Goal: Task Accomplishment & Management: Manage account settings

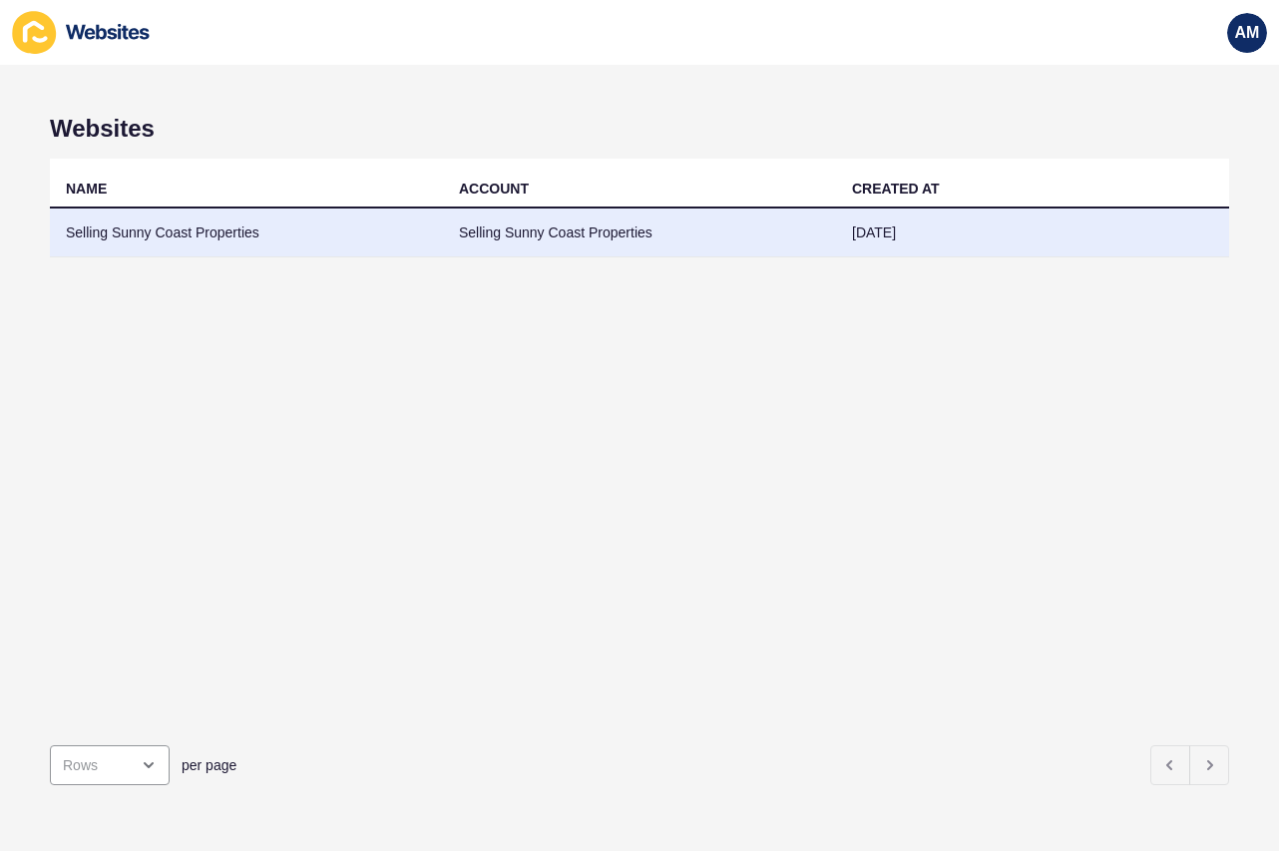
click at [142, 231] on td "Selling Sunny Coast Properties" at bounding box center [246, 232] width 393 height 49
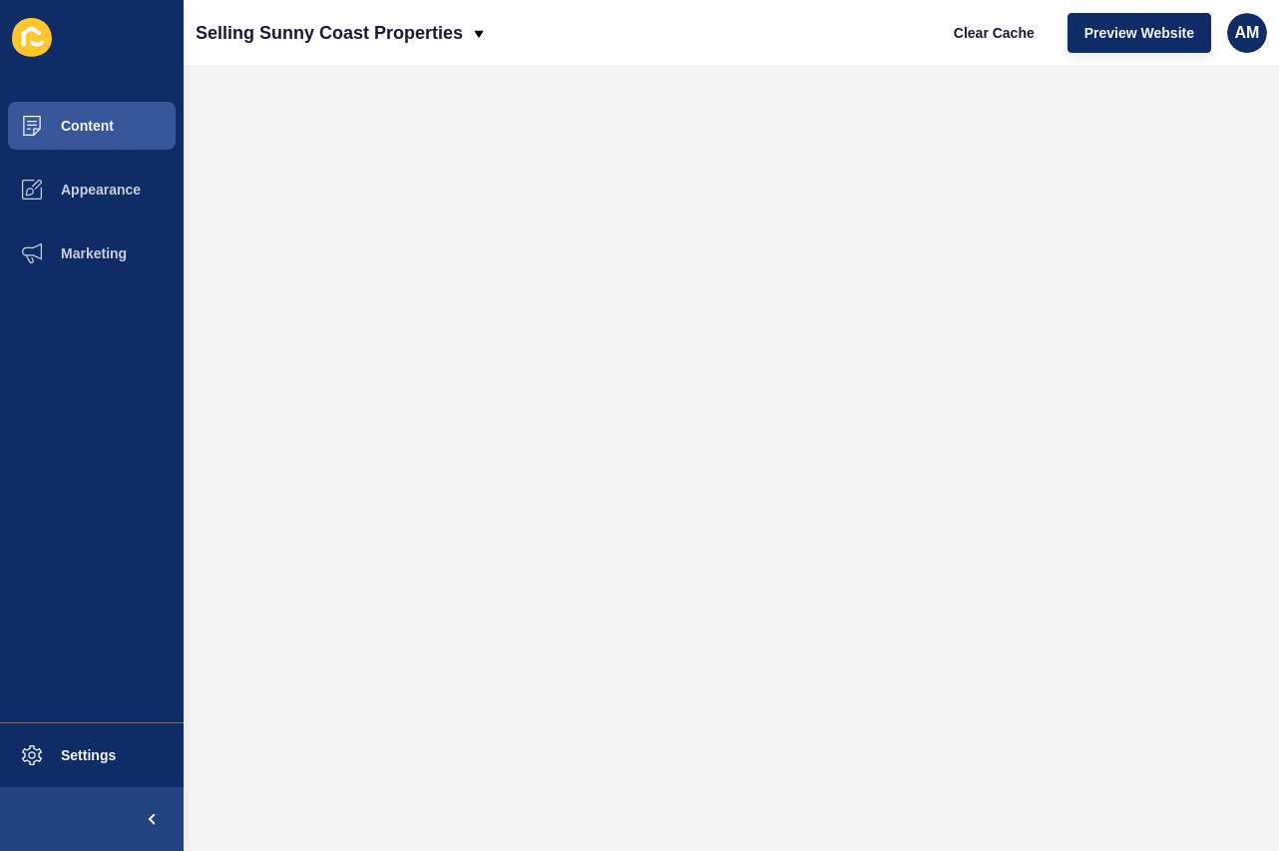
drag, startPoint x: 6, startPoint y: 292, endPoint x: 49, endPoint y: 343, distance: 66.5
click at [49, 343] on ul "Content Appearance Marketing" at bounding box center [92, 408] width 184 height 628
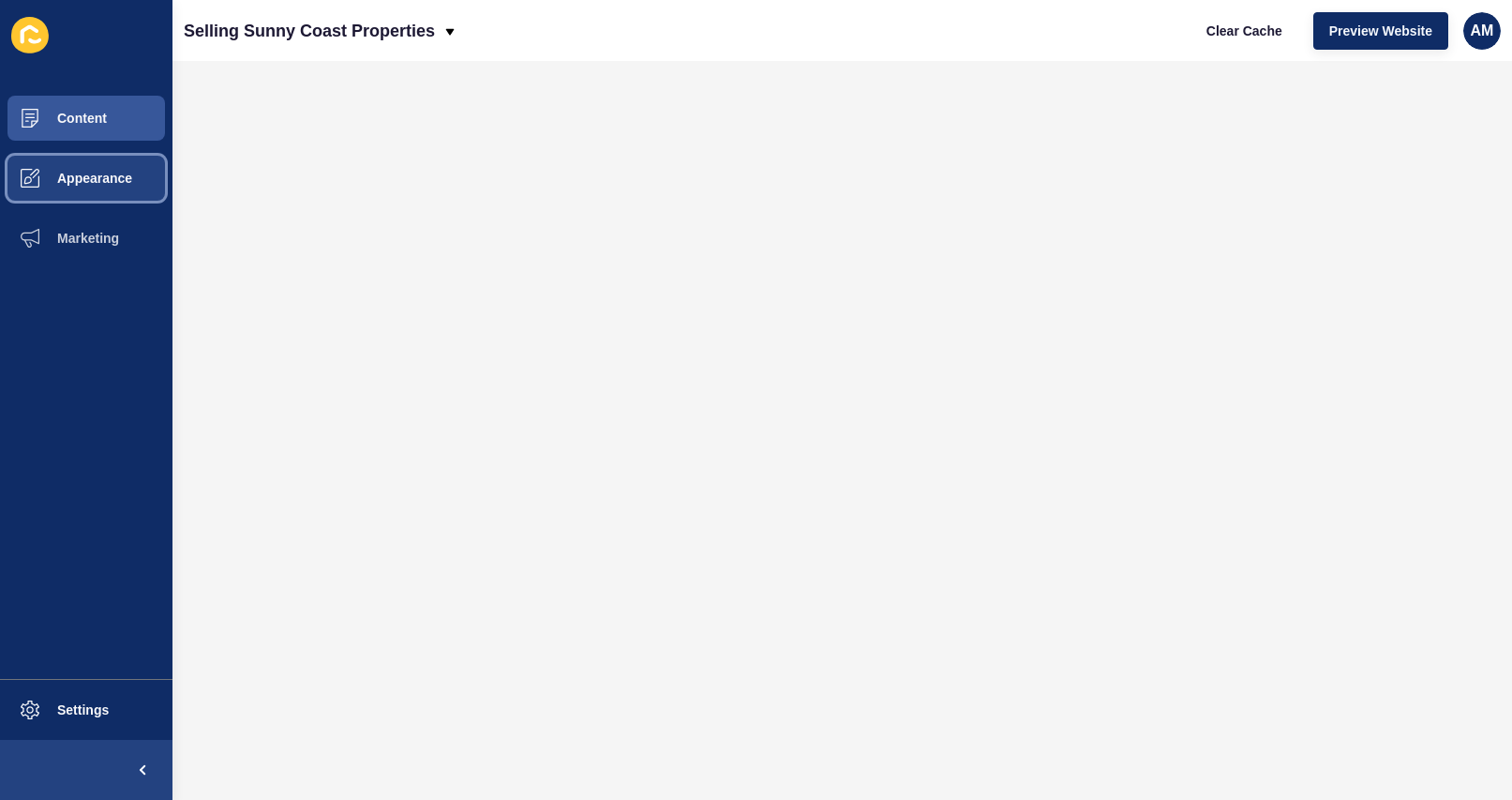
click at [79, 177] on span "Appearance" at bounding box center [65, 179] width 135 height 15
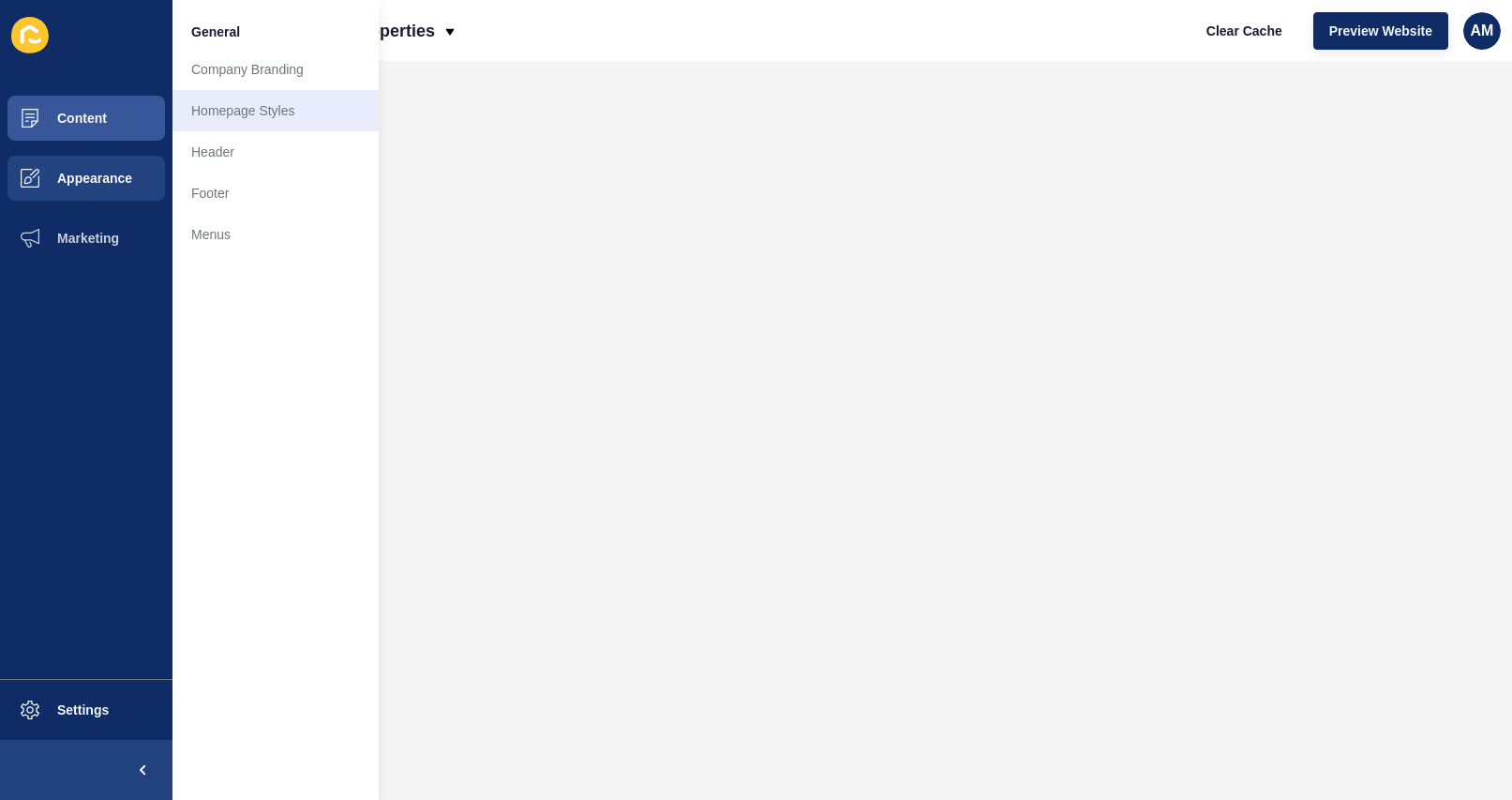
click at [214, 105] on link "Homepage Styles" at bounding box center [275, 111] width 206 height 41
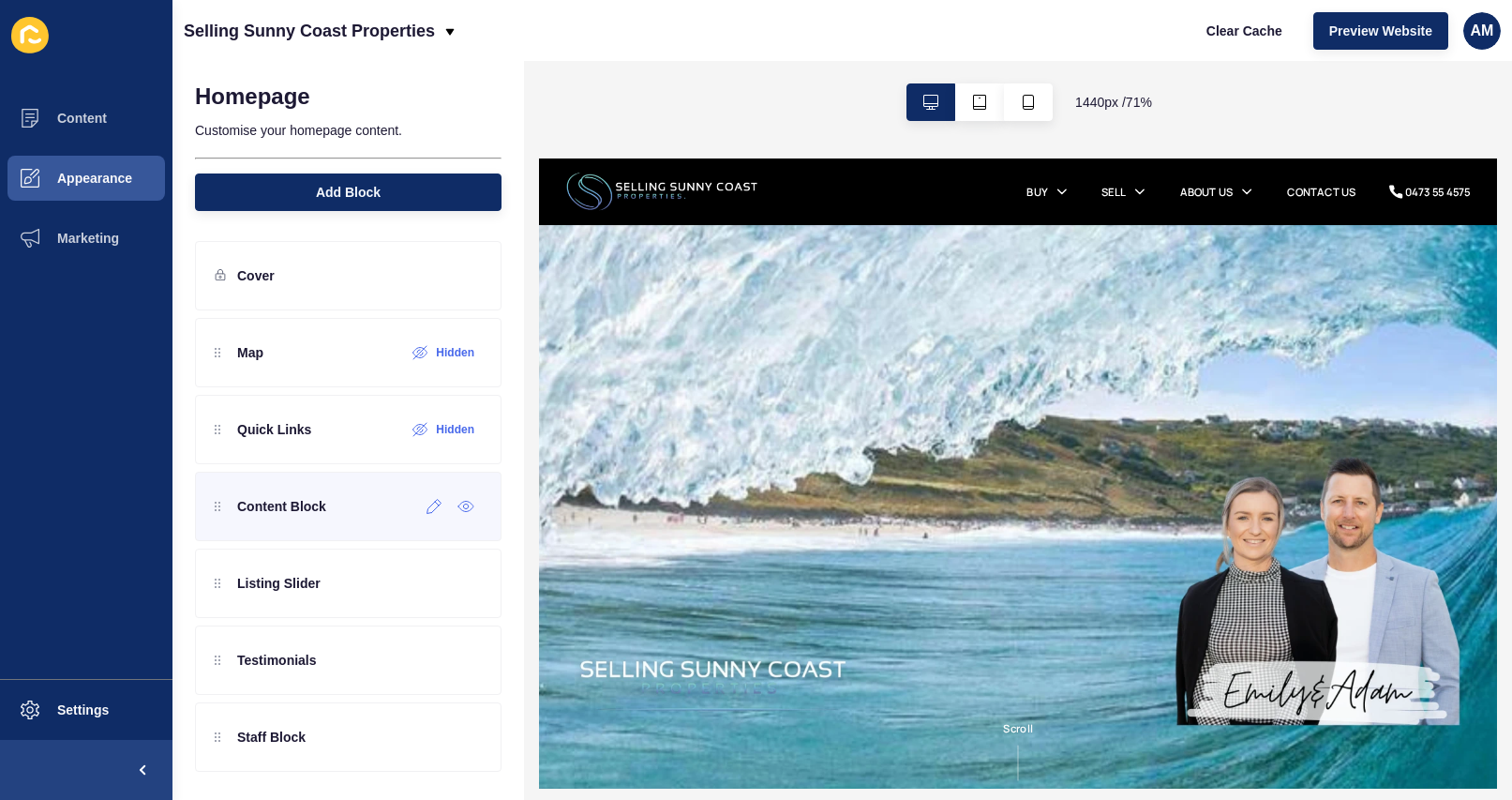
click at [320, 512] on p "Content Block" at bounding box center [281, 507] width 89 height 19
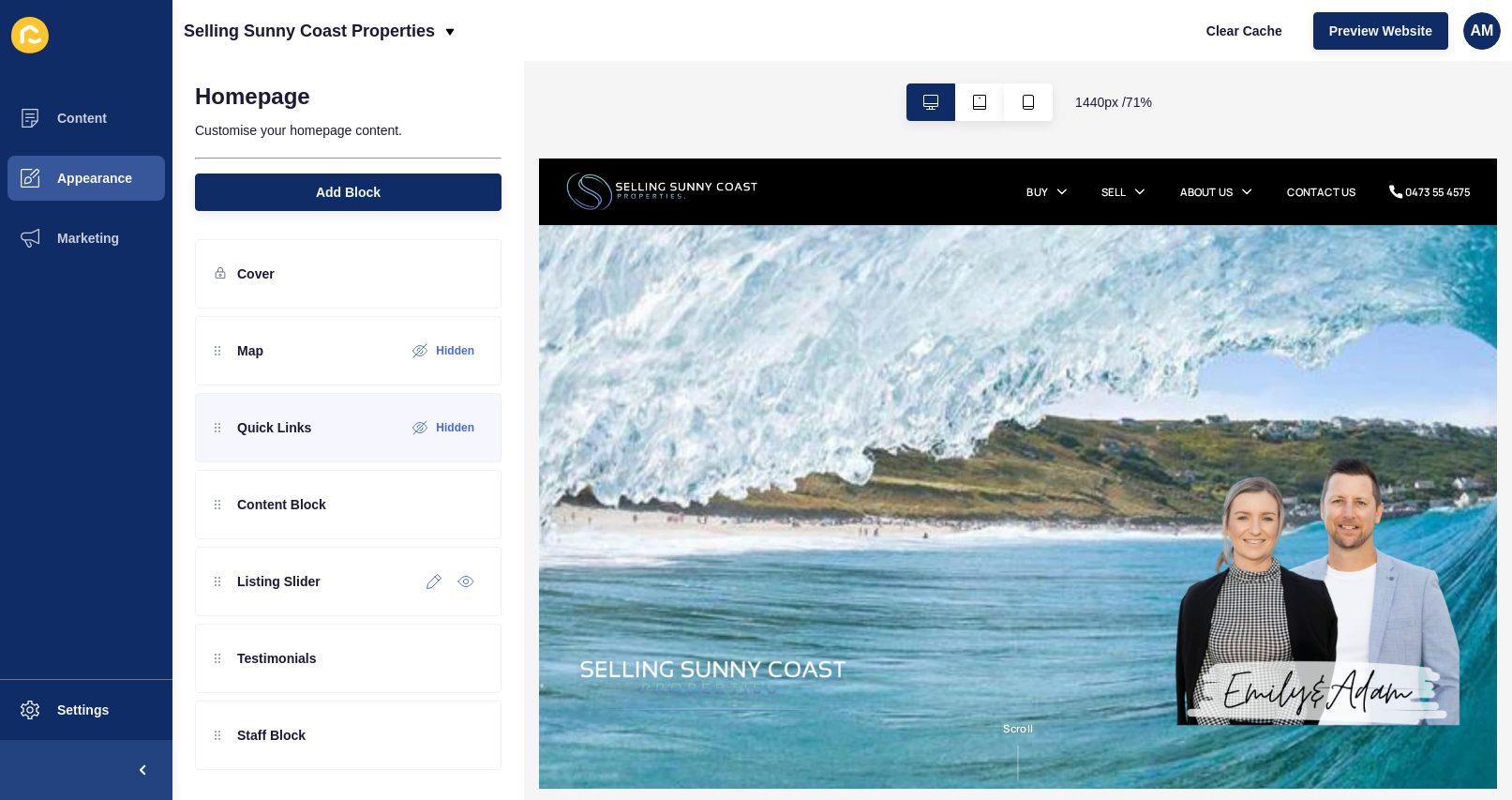
scroll to position [2, 0]
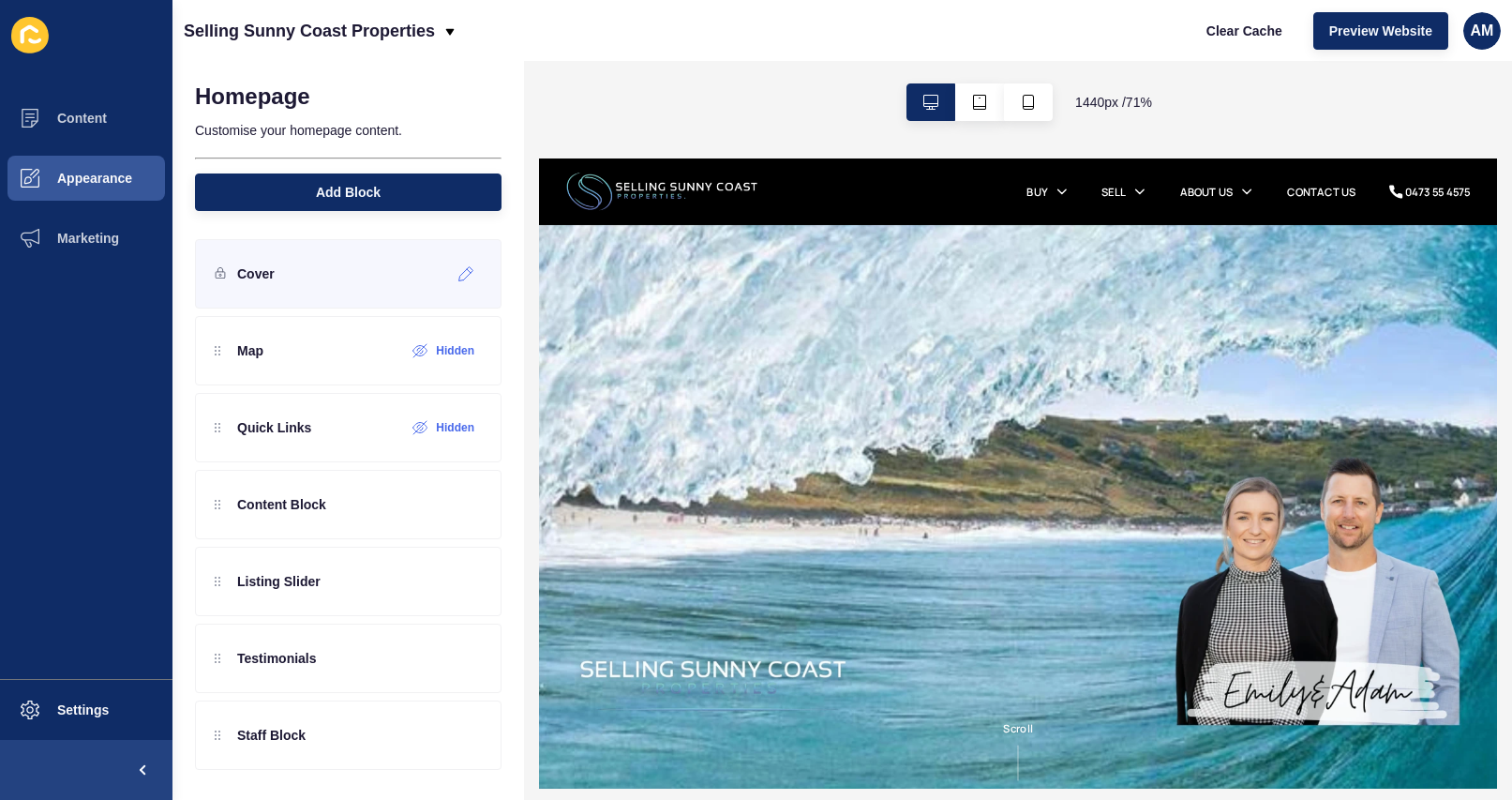
click at [251, 274] on p "Cover" at bounding box center [256, 274] width 38 height 19
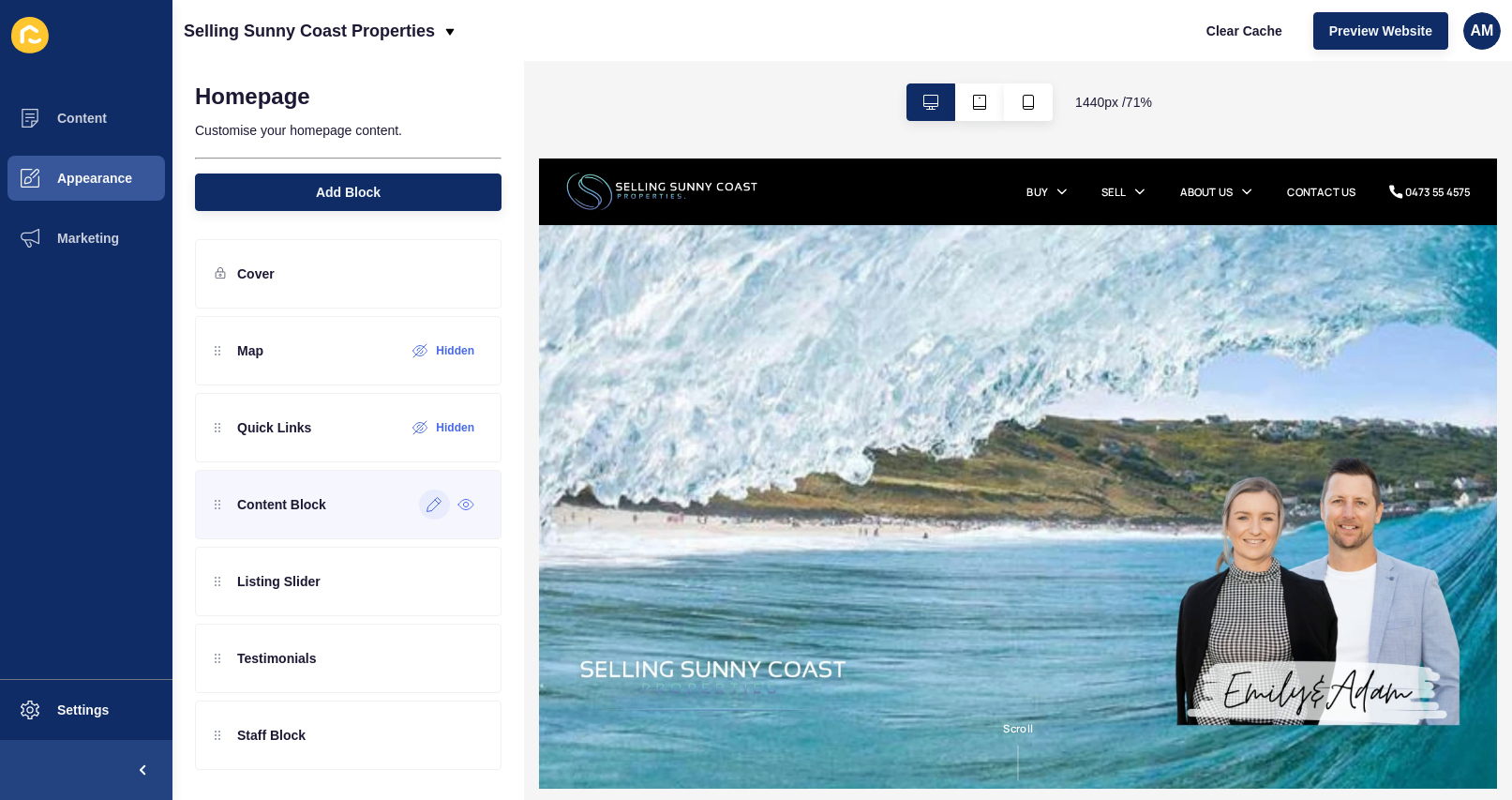
click at [429, 510] on icon at bounding box center [434, 505] width 16 height 15
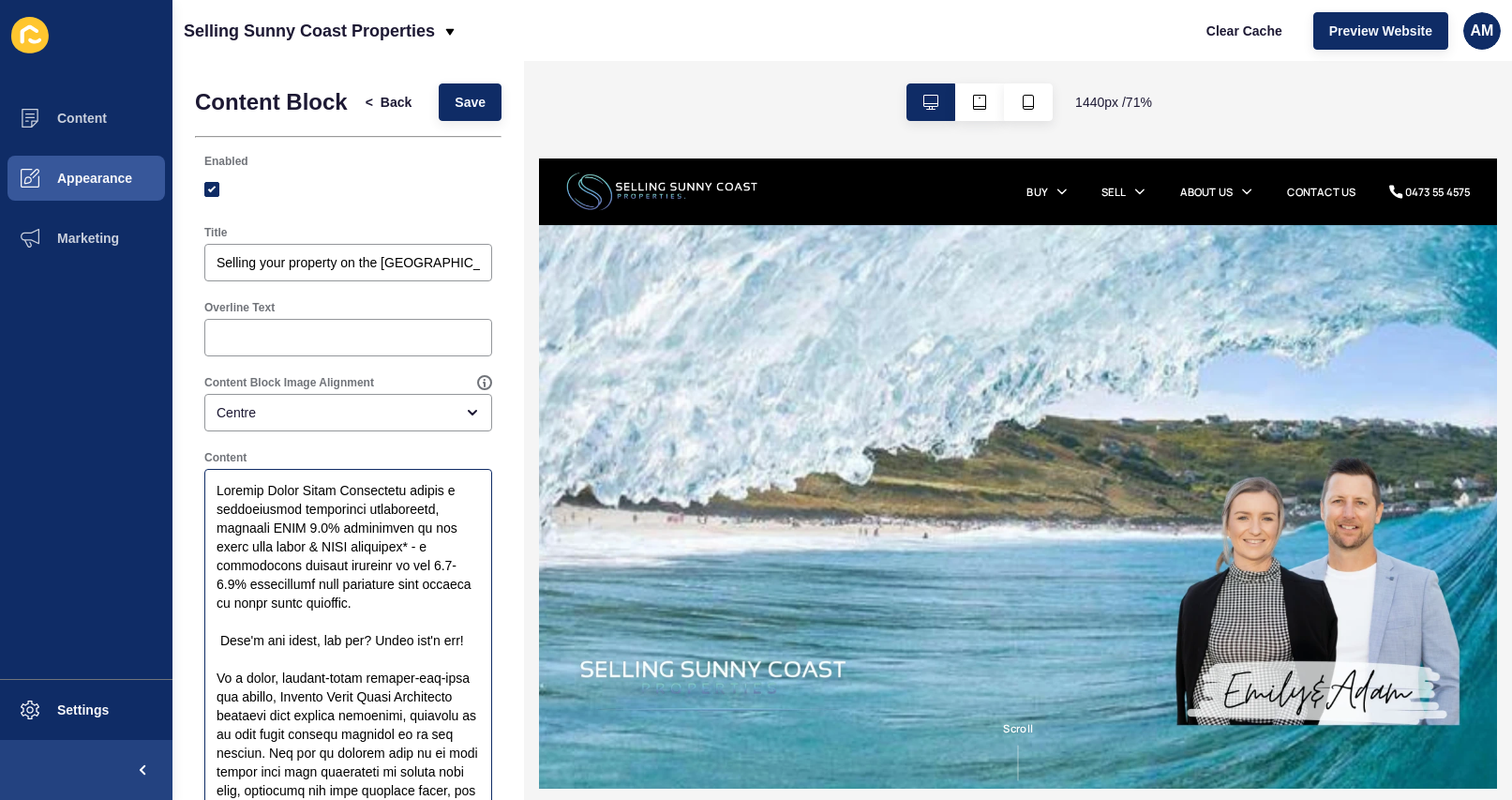
scroll to position [0, 0]
click at [387, 95] on span "Back" at bounding box center [396, 102] width 31 height 19
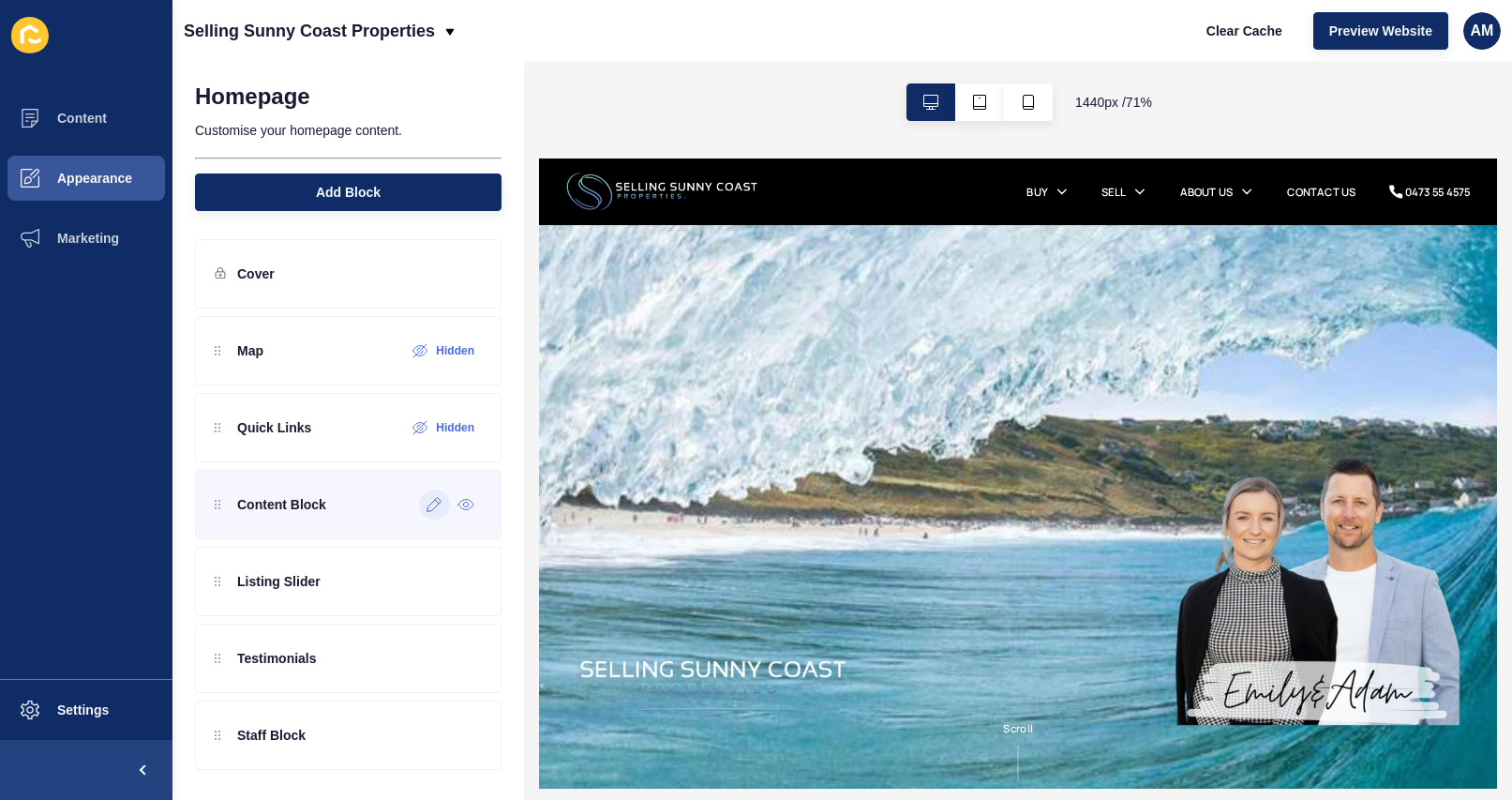
scroll to position [2, 0]
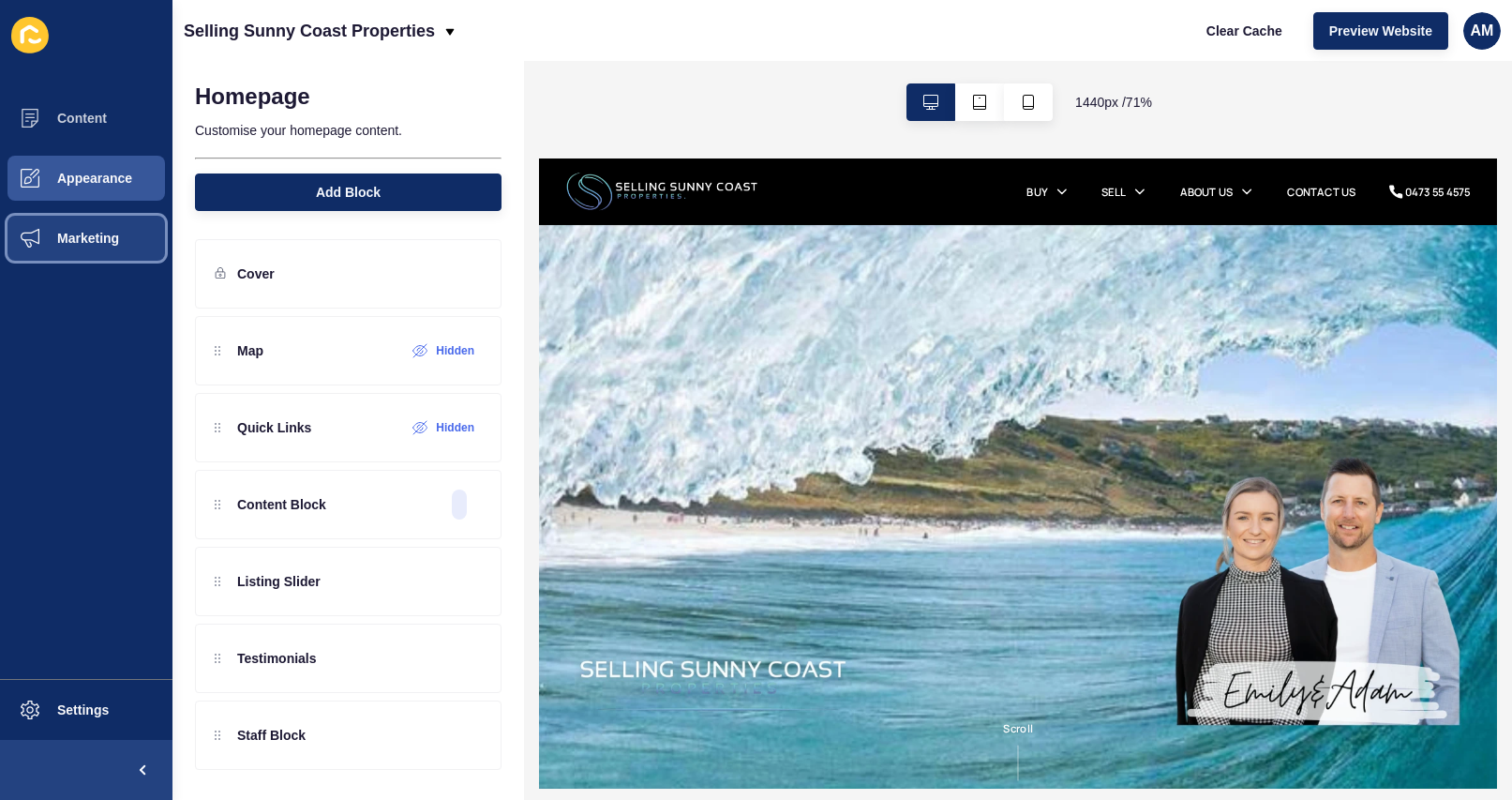
click at [95, 230] on span "Marketing" at bounding box center [58, 238] width 122 height 15
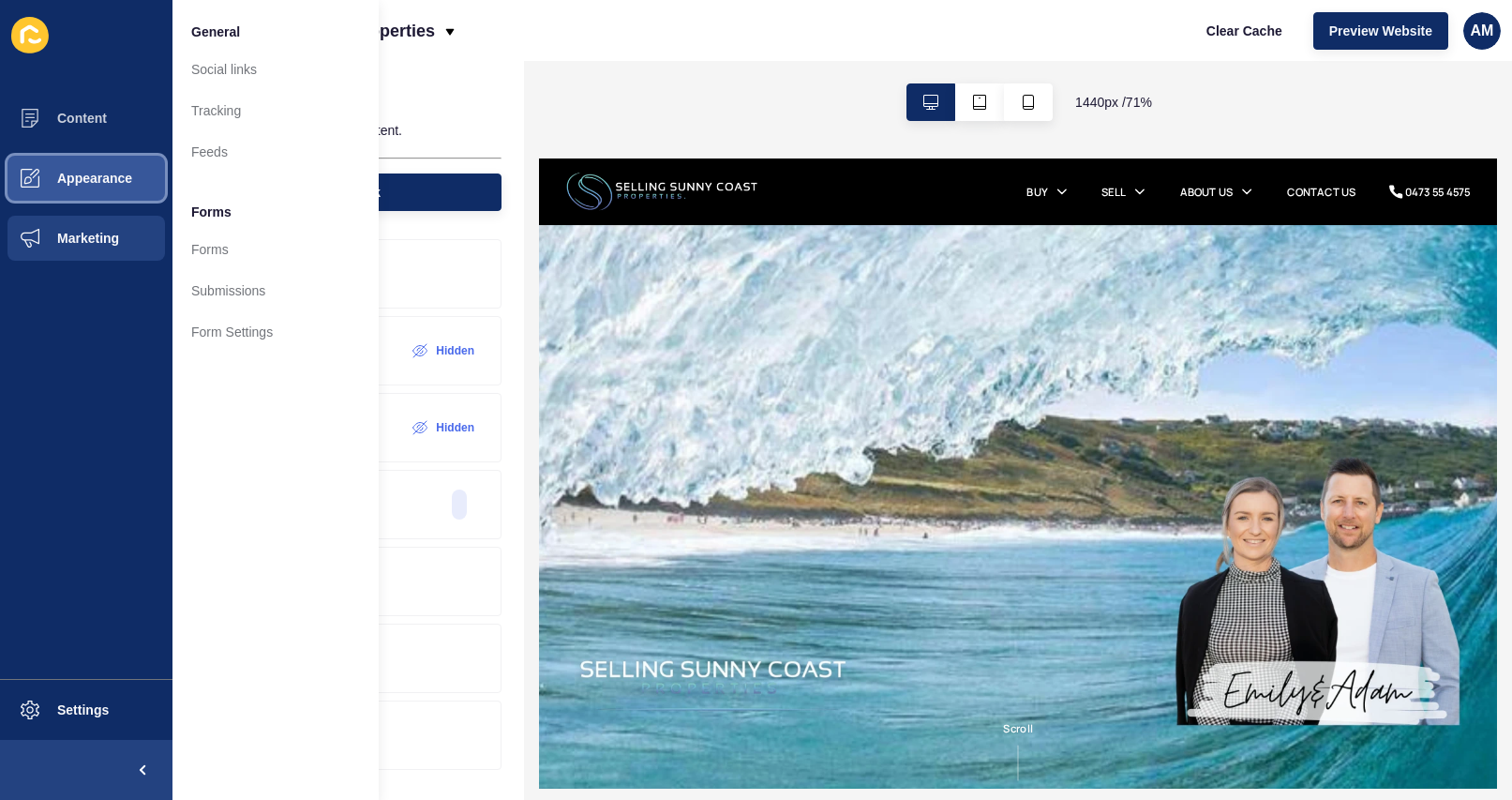
click at [118, 180] on span "Appearance" at bounding box center [65, 179] width 135 height 15
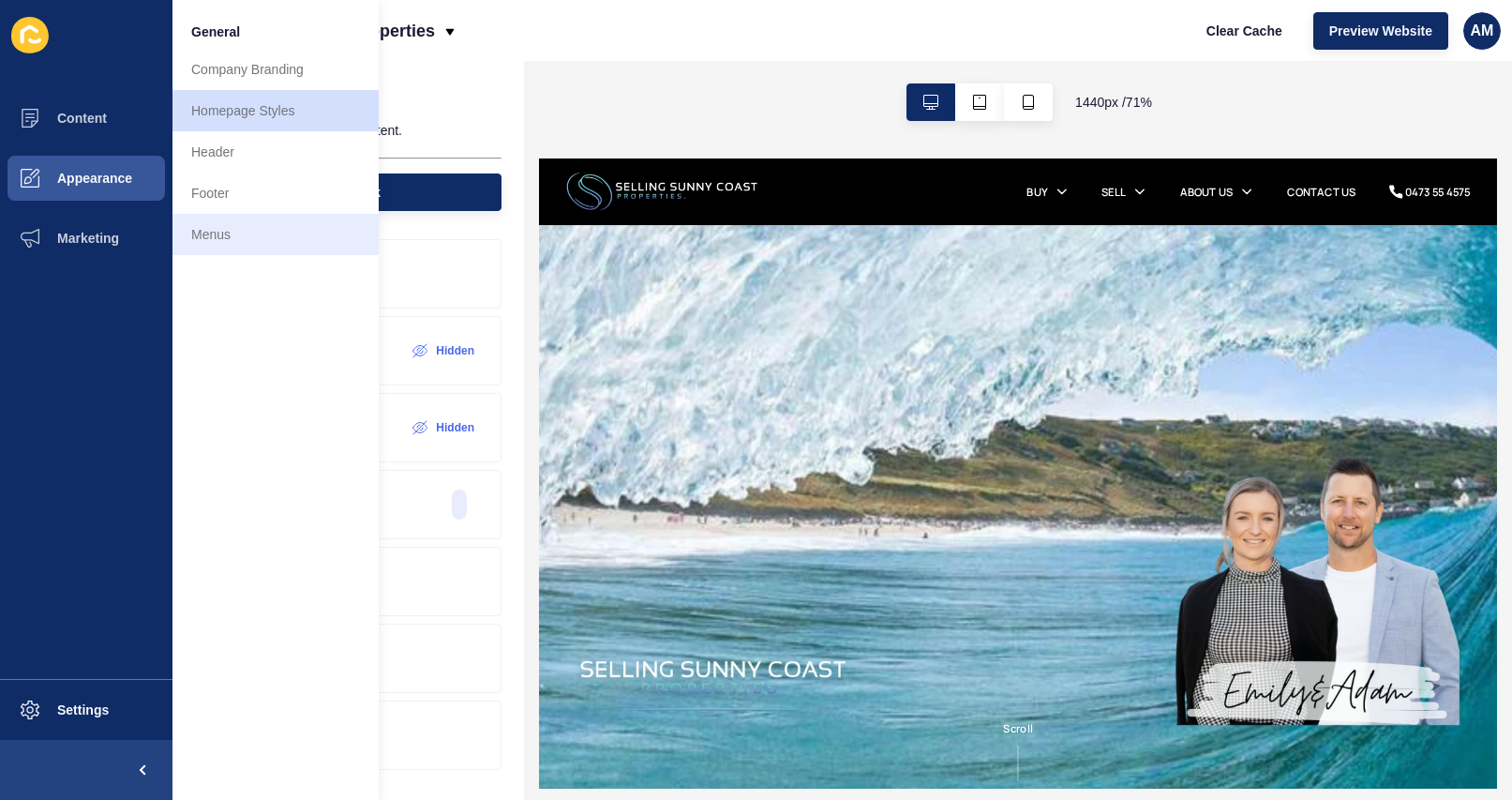
click at [243, 229] on link "Menus" at bounding box center [275, 234] width 206 height 41
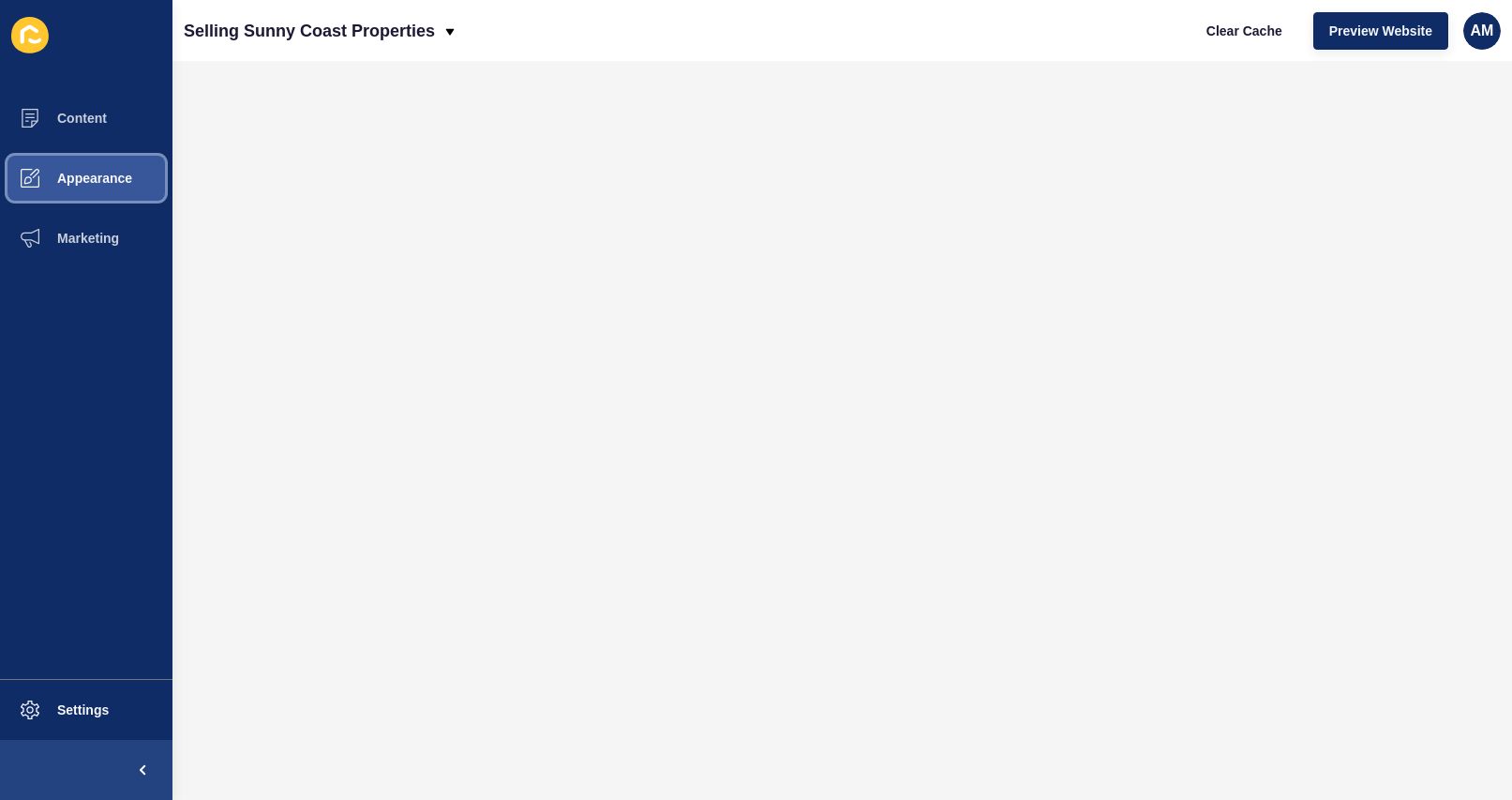
click at [81, 171] on span "Appearance" at bounding box center [65, 179] width 135 height 15
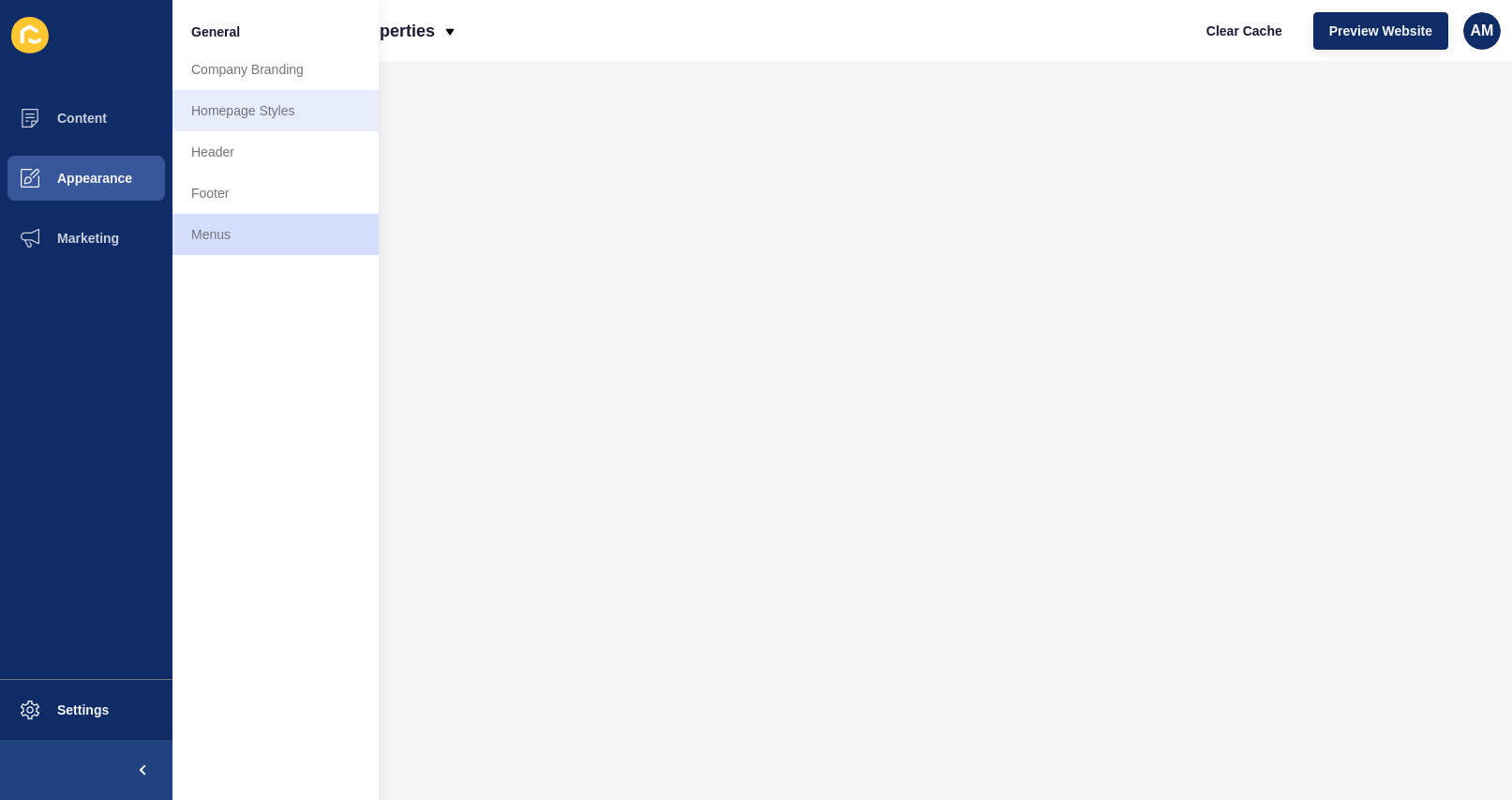
click at [243, 106] on link "Homepage Styles" at bounding box center [275, 111] width 206 height 41
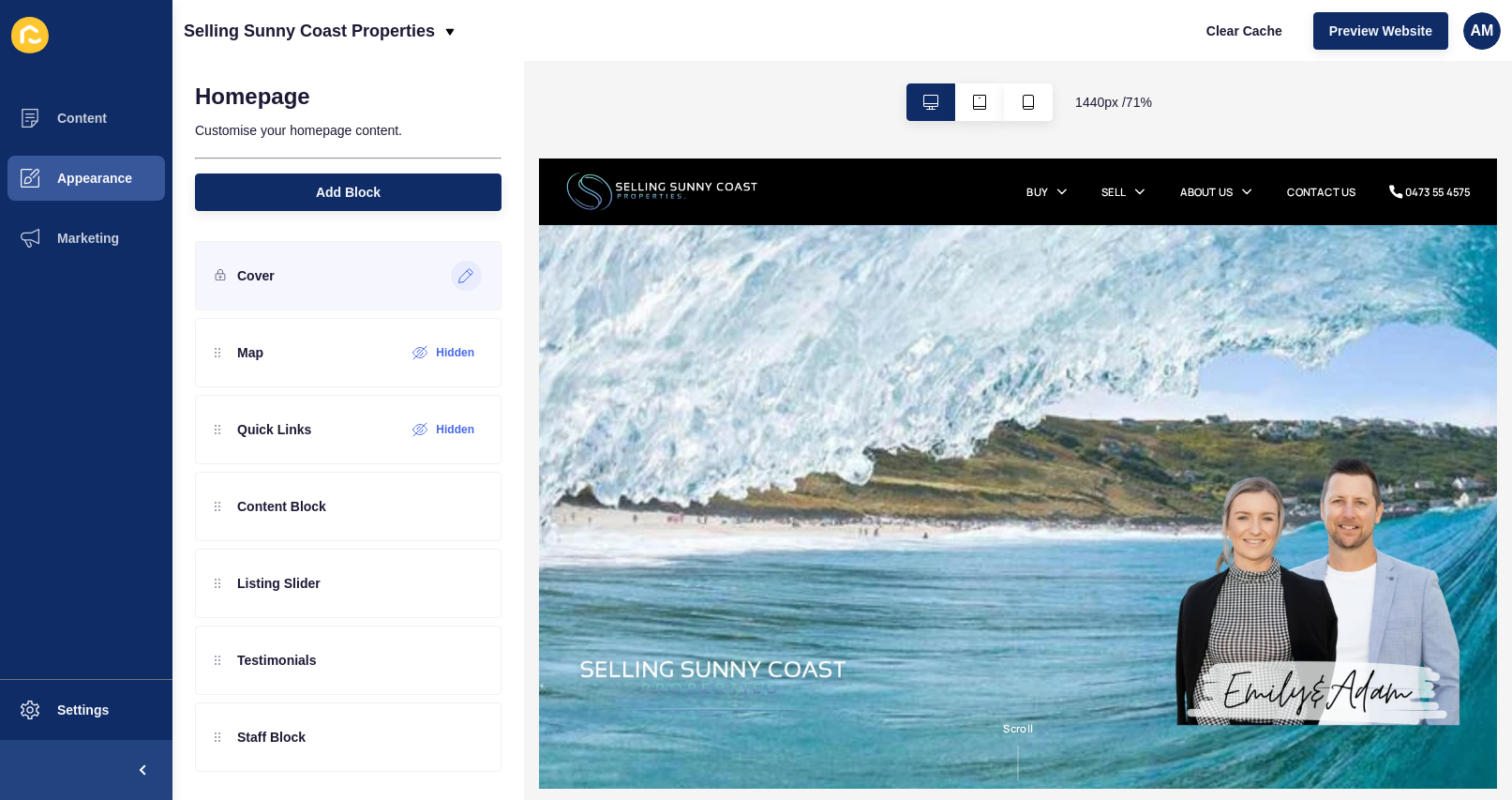
click at [461, 276] on icon at bounding box center [466, 275] width 14 height 14
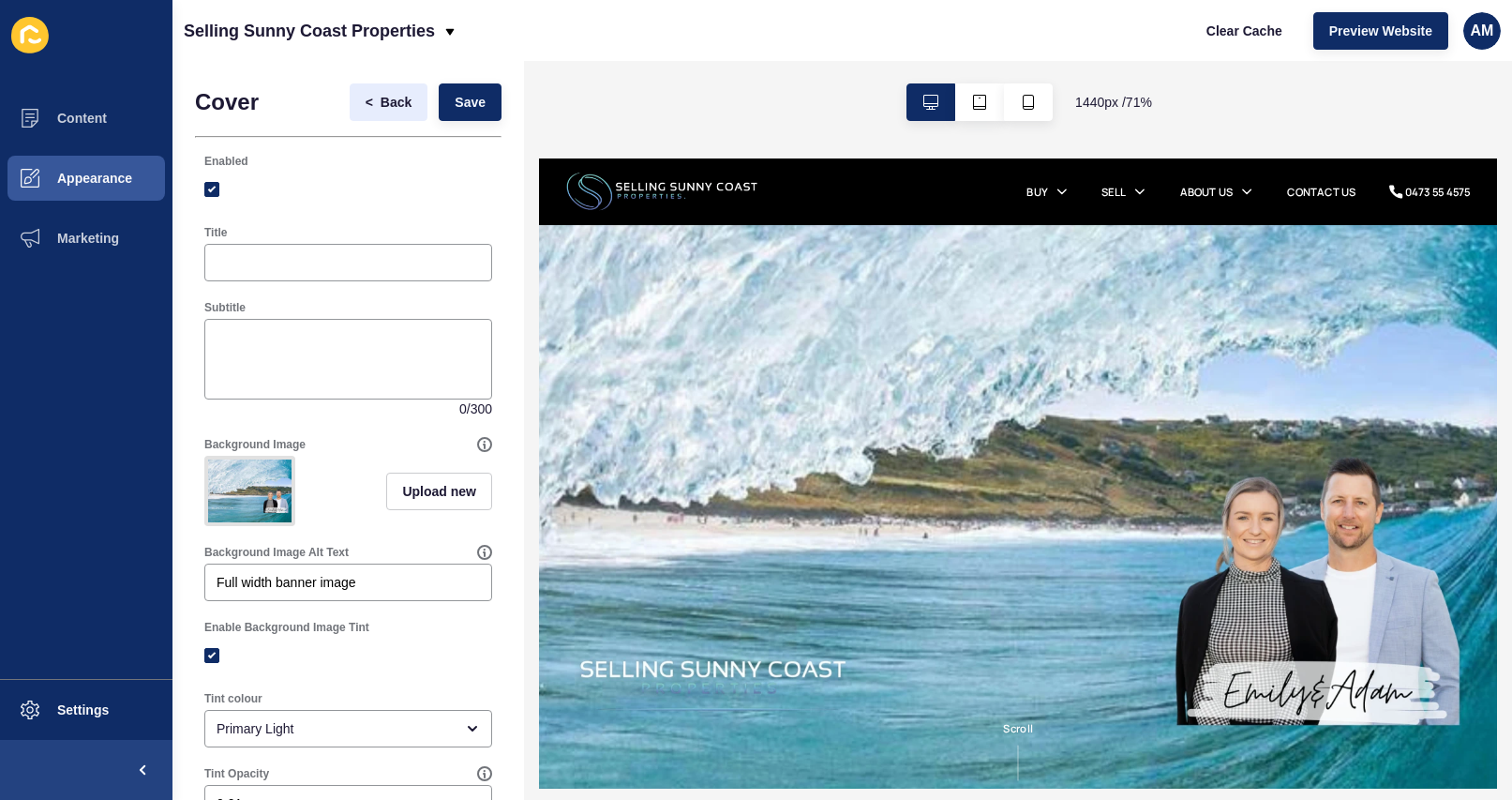
click at [393, 102] on span "Back" at bounding box center [396, 102] width 31 height 19
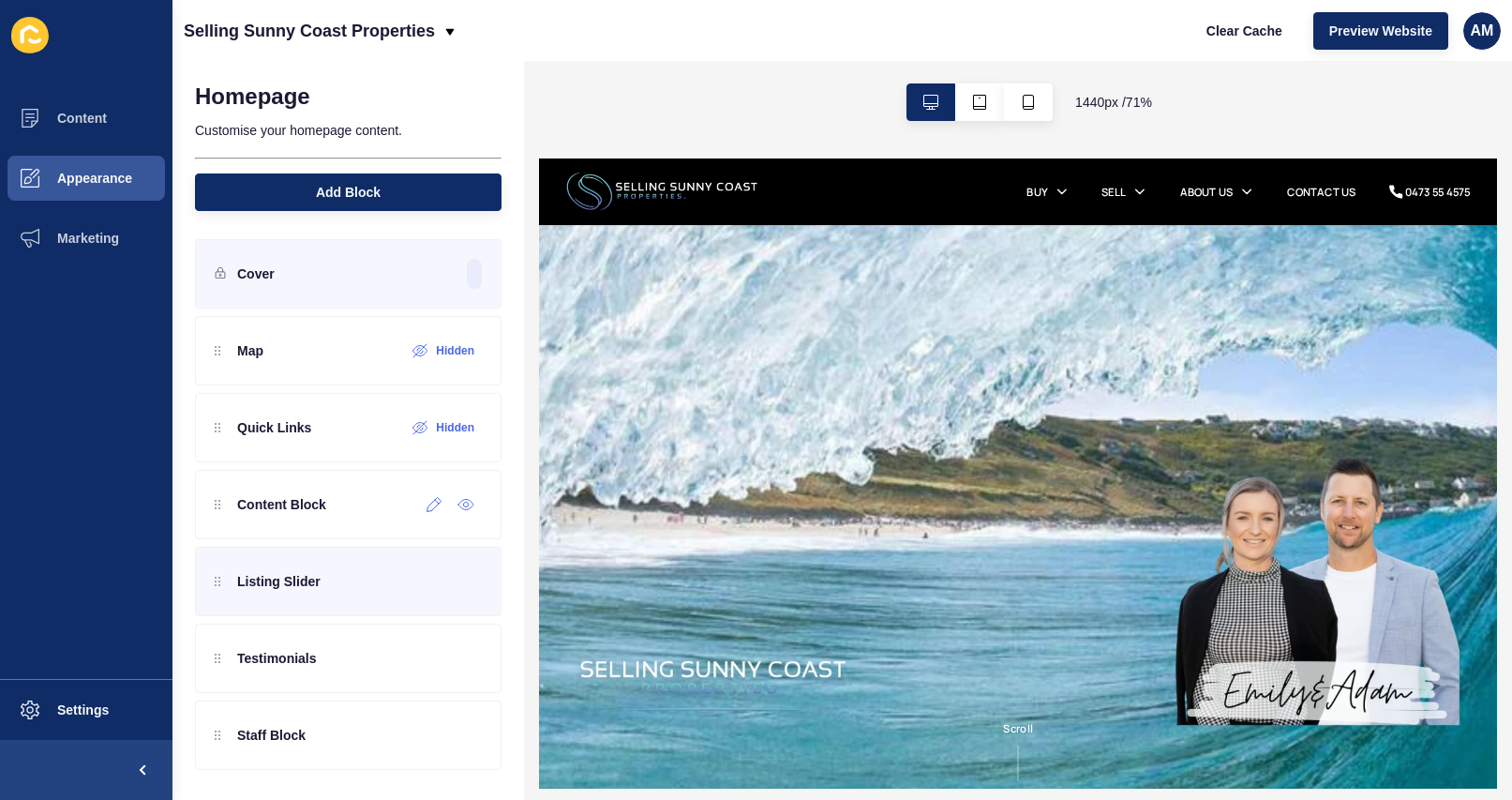
scroll to position [2, 0]
click at [431, 587] on icon at bounding box center [434, 581] width 16 height 15
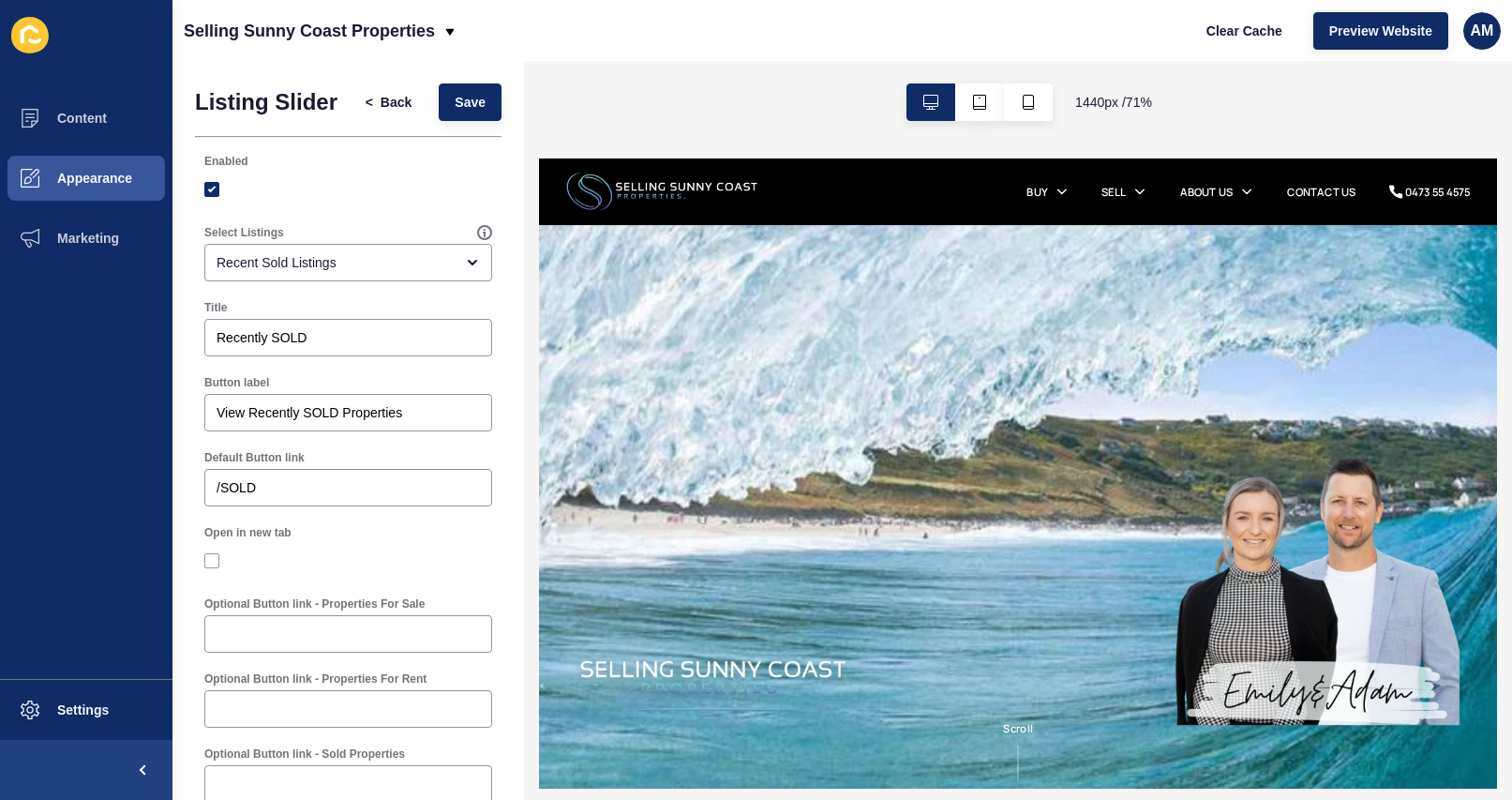
scroll to position [0, 0]
click at [385, 109] on span "Back" at bounding box center [396, 102] width 31 height 19
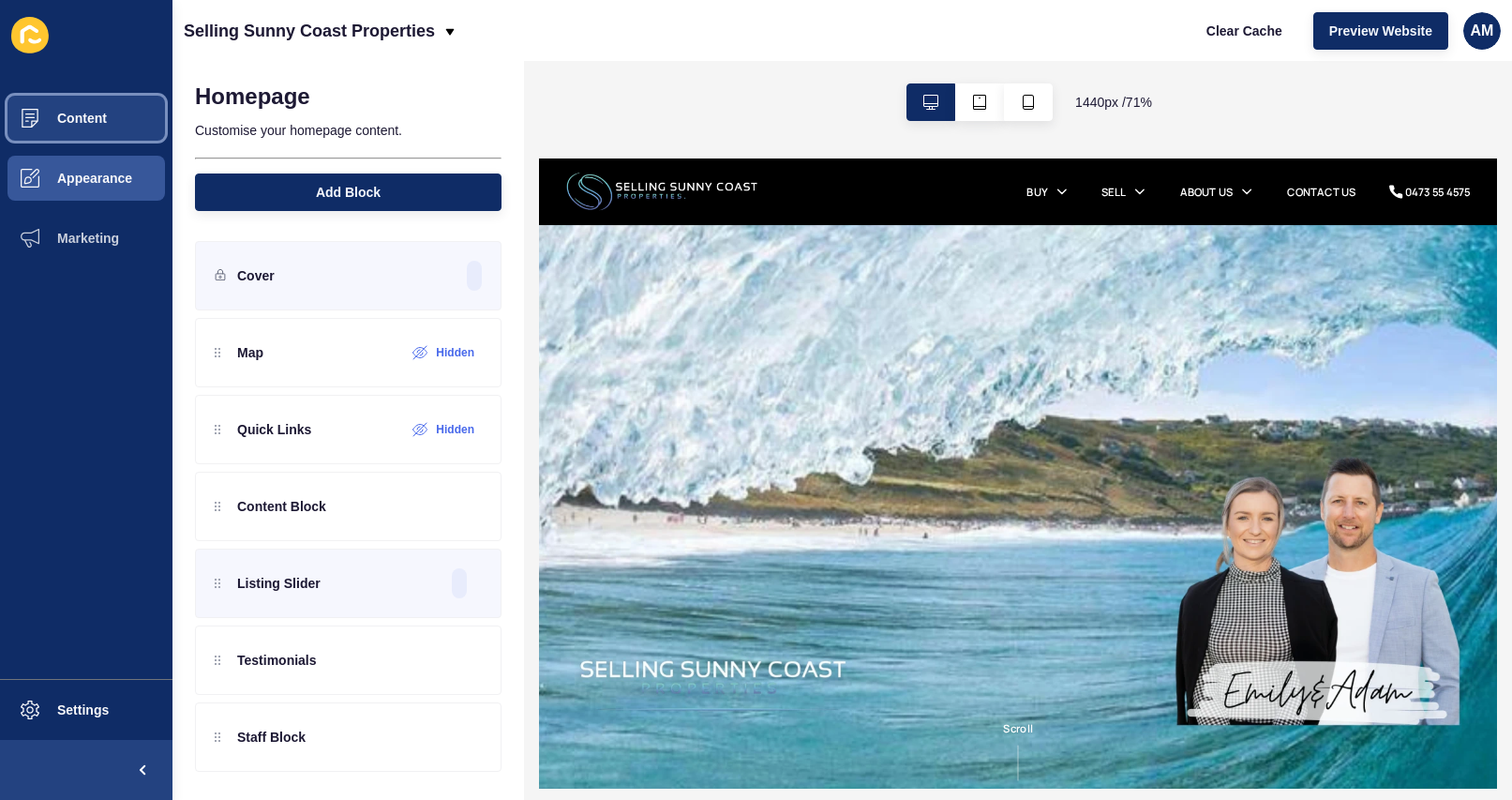
click at [104, 135] on button "Content" at bounding box center [86, 118] width 173 height 60
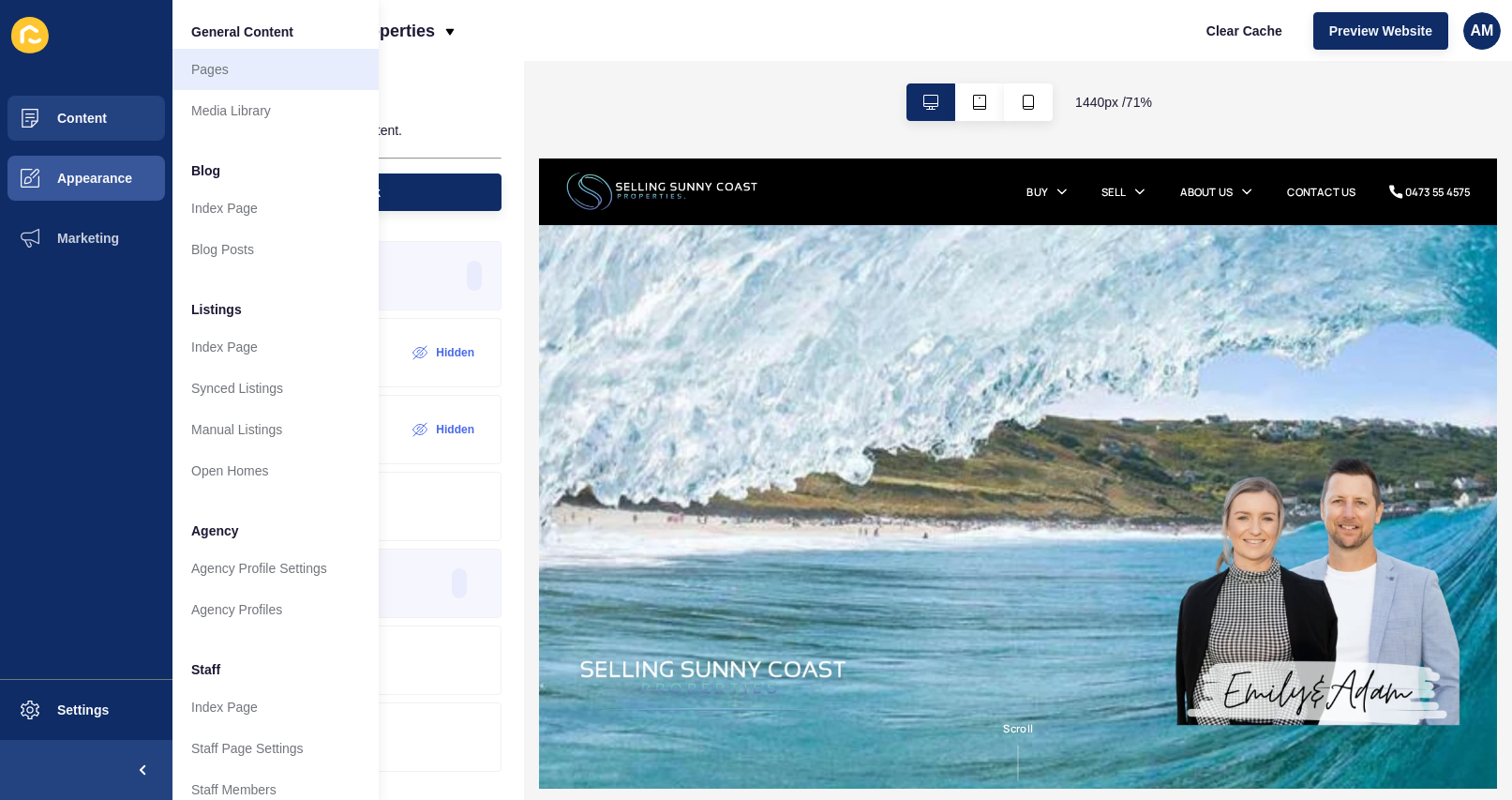
click at [219, 78] on link "Pages" at bounding box center [275, 70] width 206 height 41
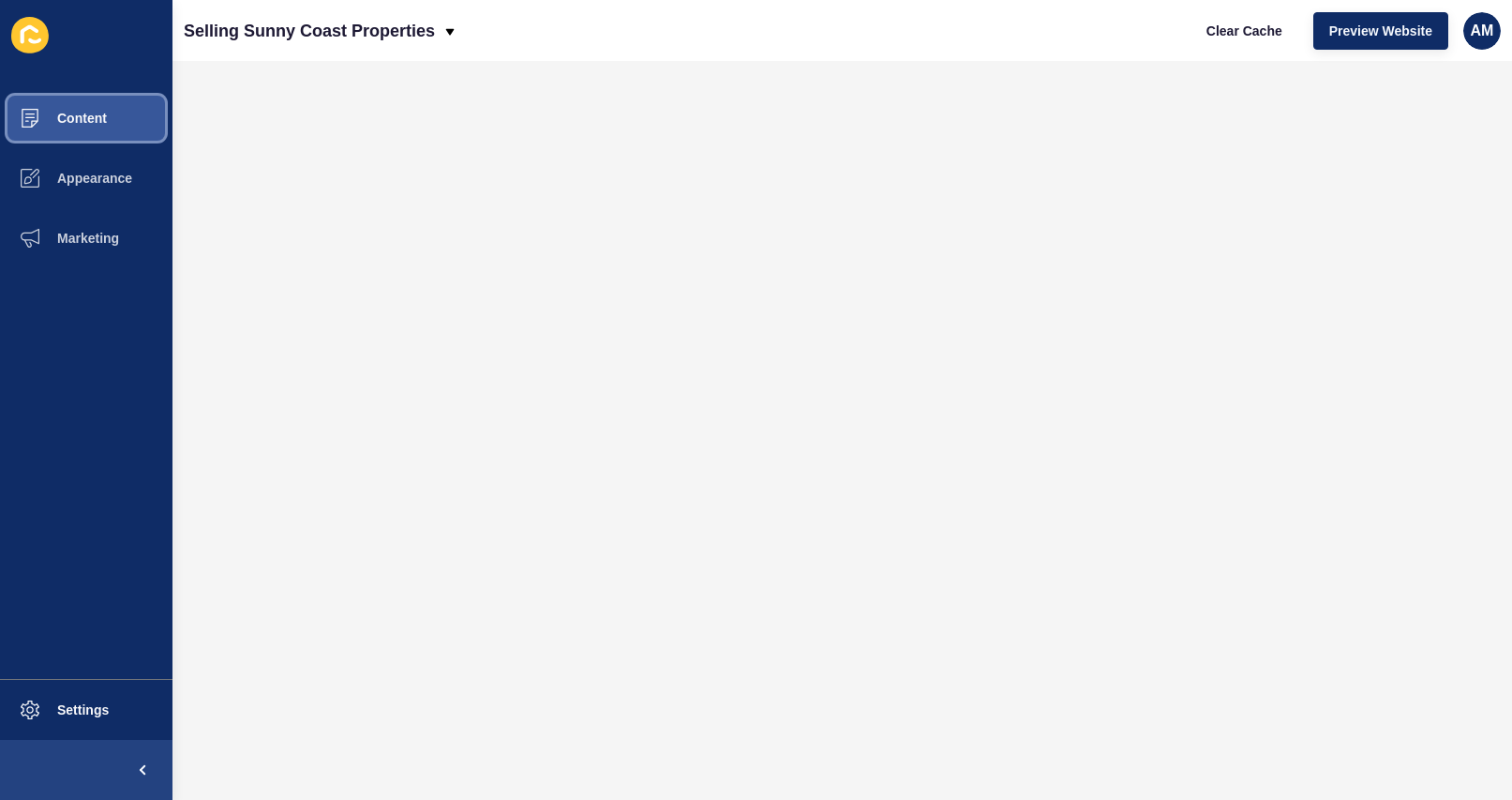
click at [136, 134] on button "Content" at bounding box center [86, 118] width 173 height 60
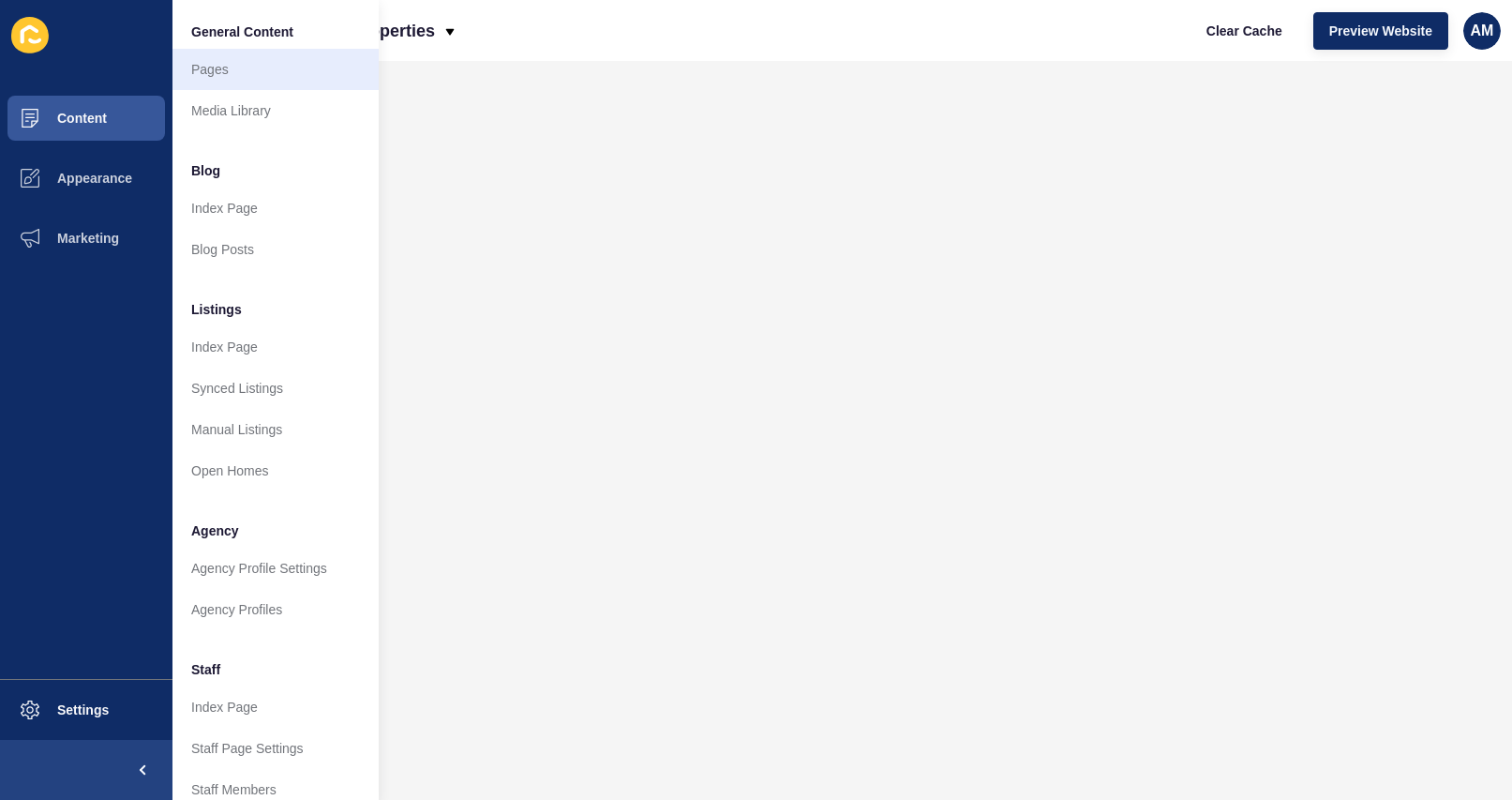
click at [229, 75] on link "Pages" at bounding box center [275, 70] width 206 height 41
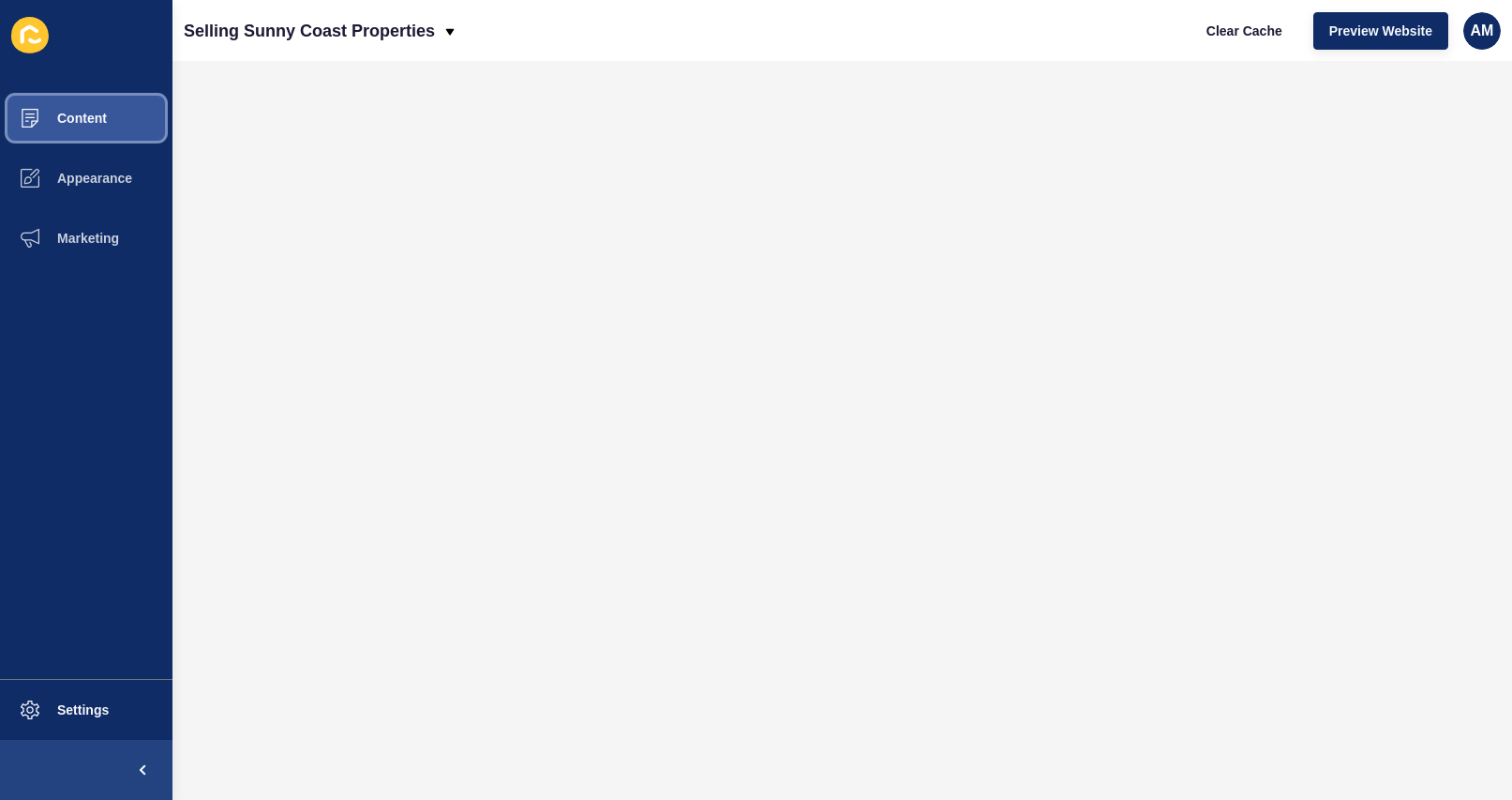
click at [70, 121] on span "Content" at bounding box center [52, 118] width 110 height 15
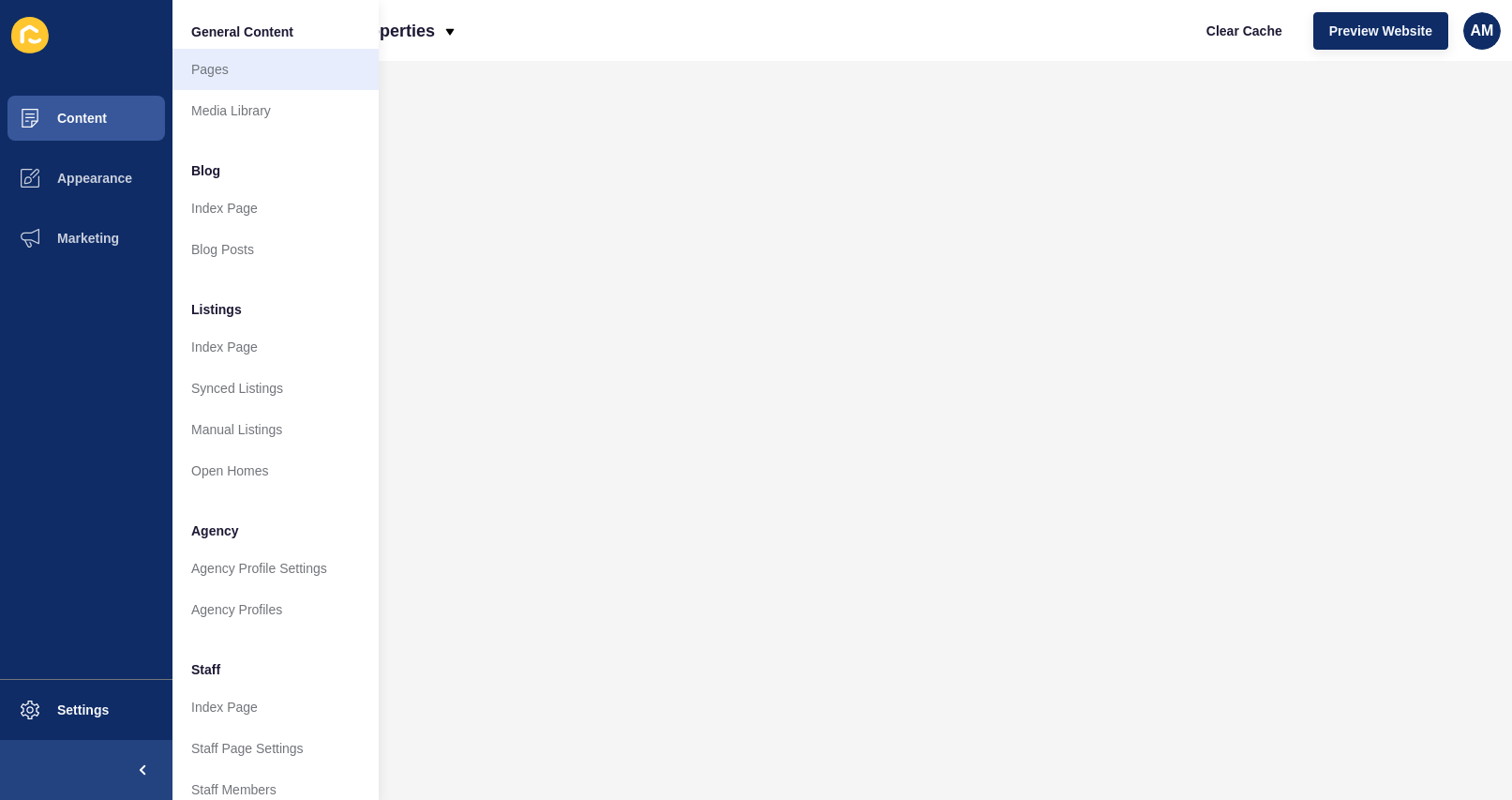
click at [205, 71] on link "Pages" at bounding box center [275, 70] width 206 height 41
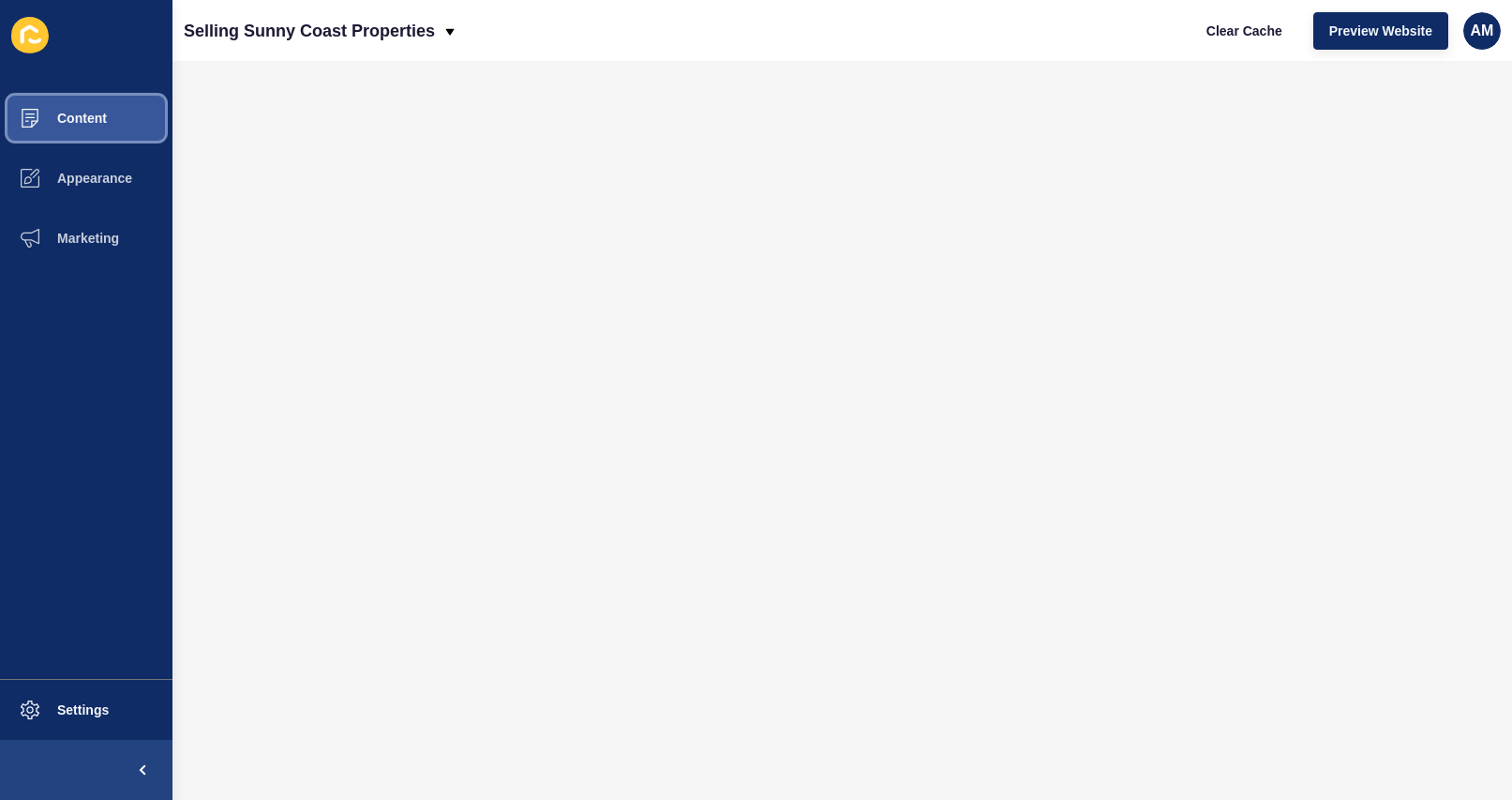
click at [90, 126] on button "Content" at bounding box center [86, 118] width 173 height 60
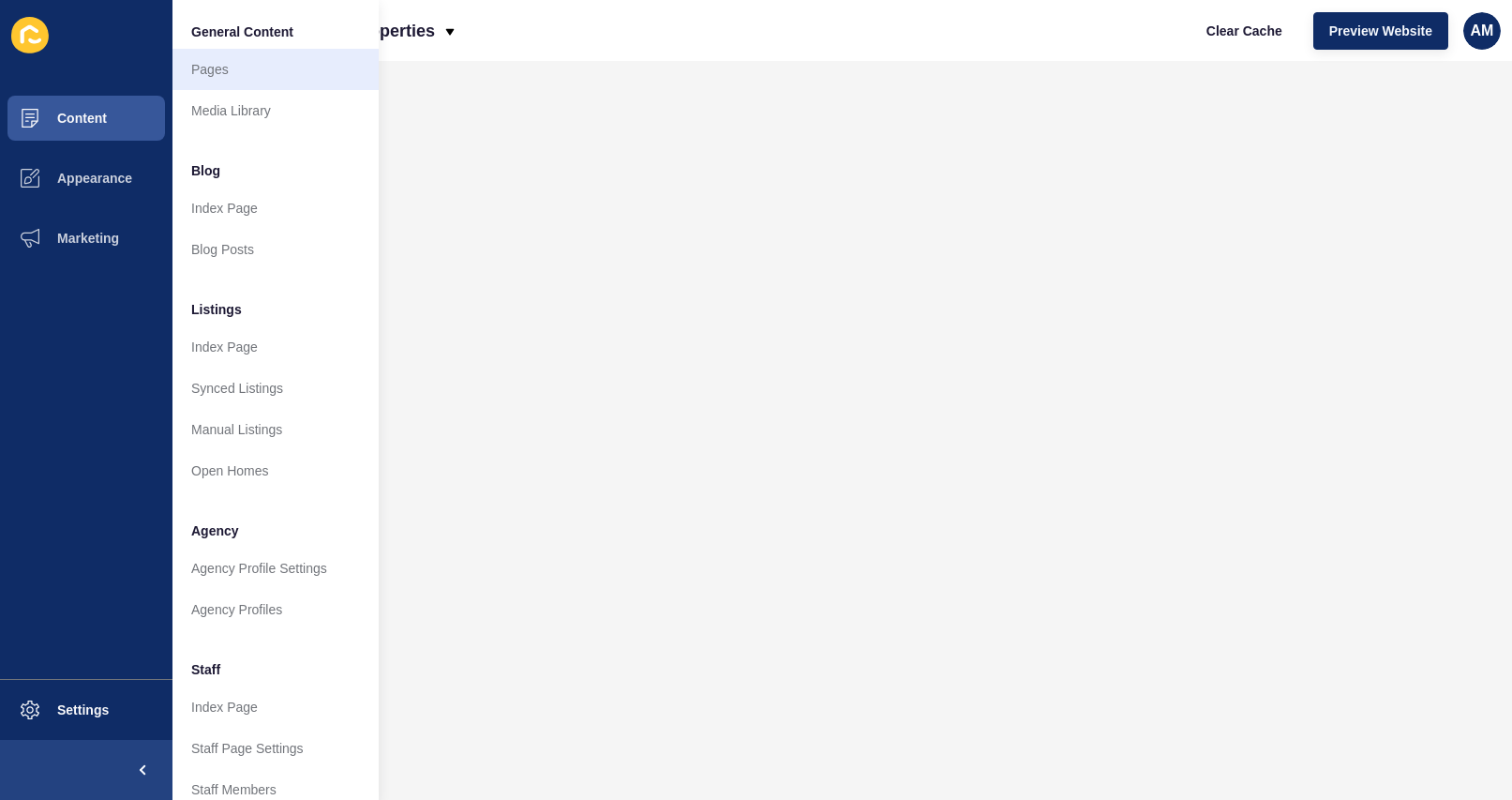
click at [234, 72] on link "Pages" at bounding box center [275, 70] width 206 height 41
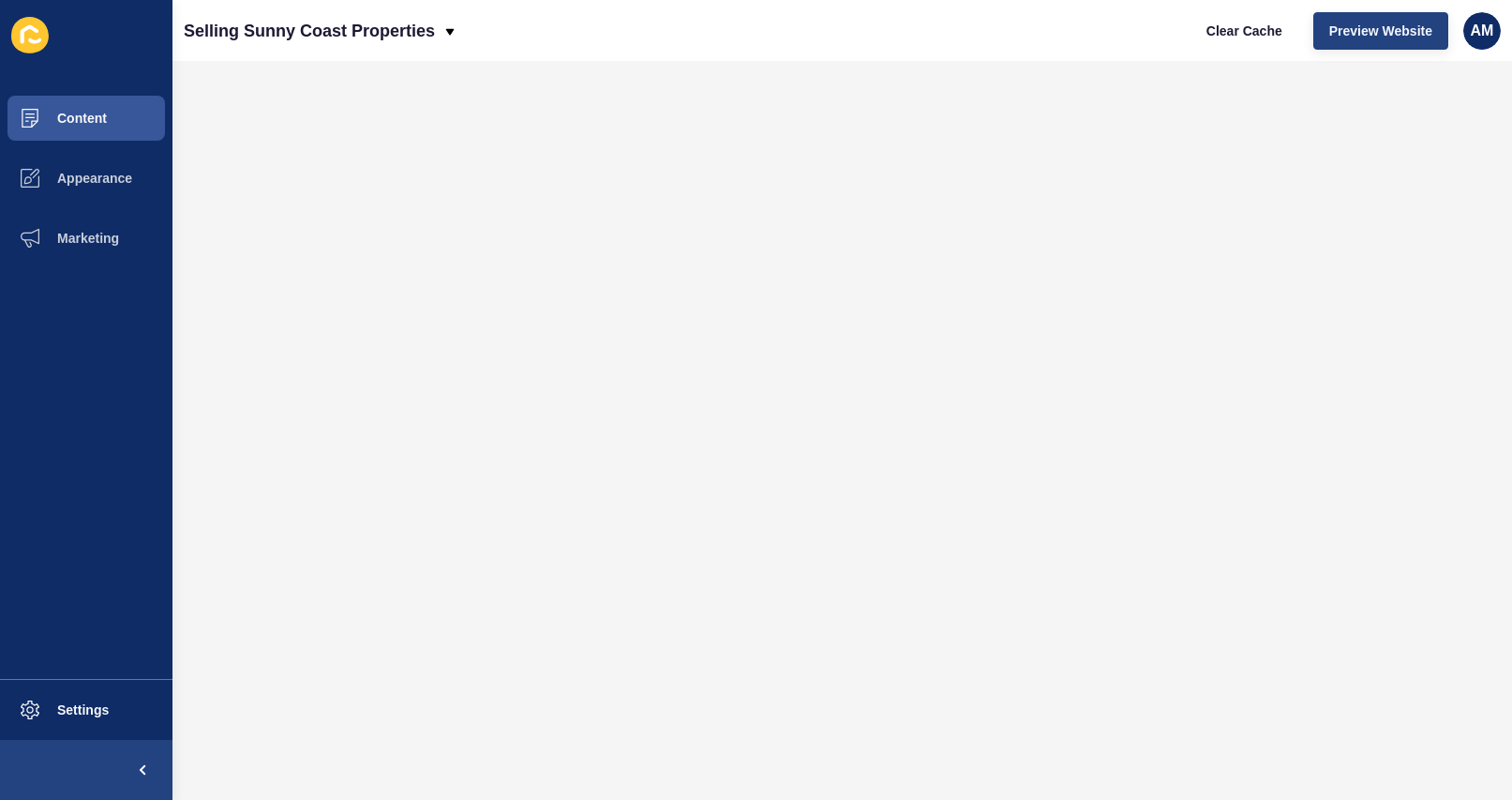
click at [1201, 29] on span "Preview Website" at bounding box center [1380, 31] width 103 height 19
click at [109, 126] on button "Content" at bounding box center [86, 118] width 173 height 60
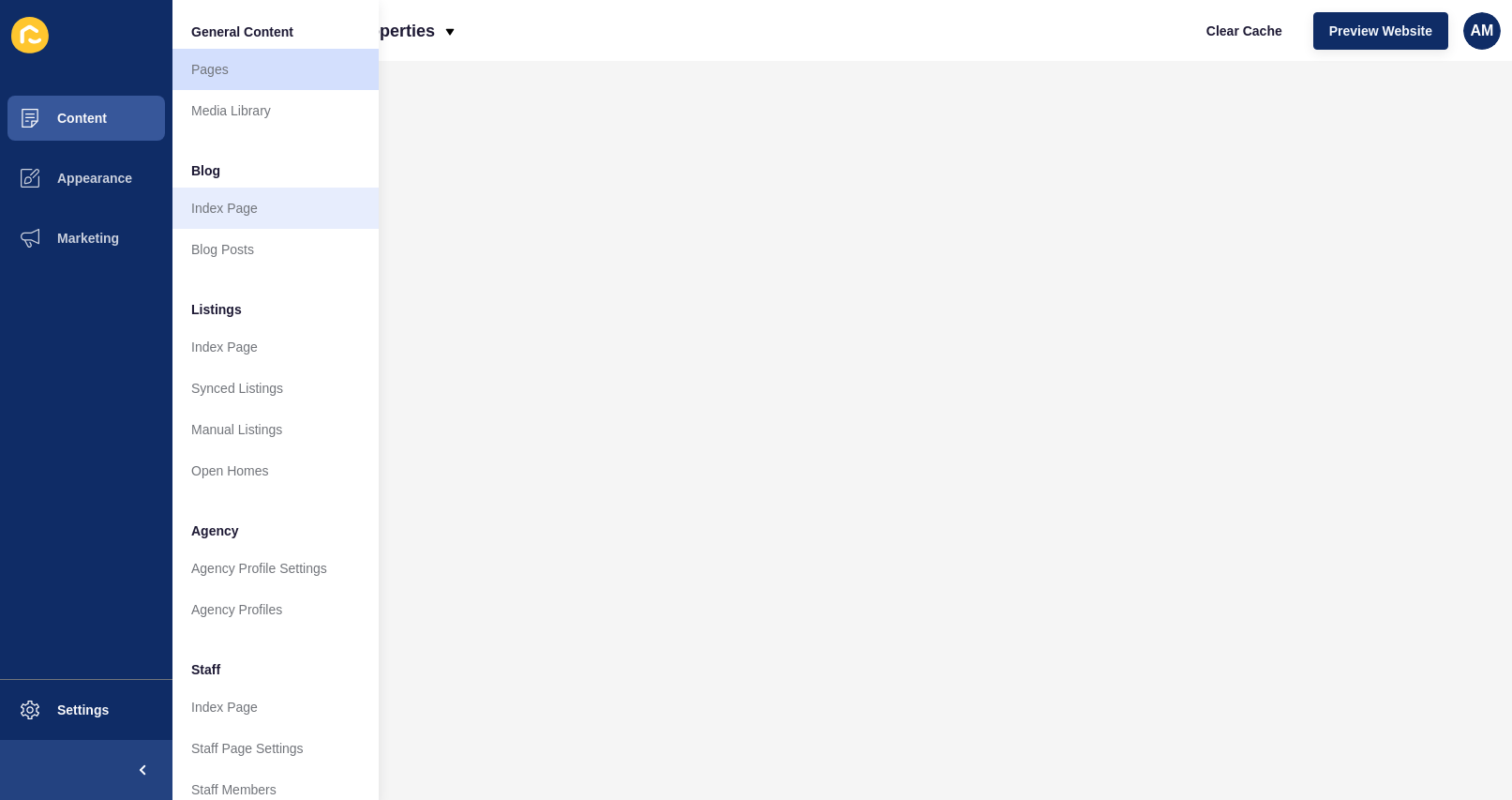
click at [224, 218] on link "Index Page" at bounding box center [275, 208] width 206 height 41
